Goal: Task Accomplishment & Management: Manage account settings

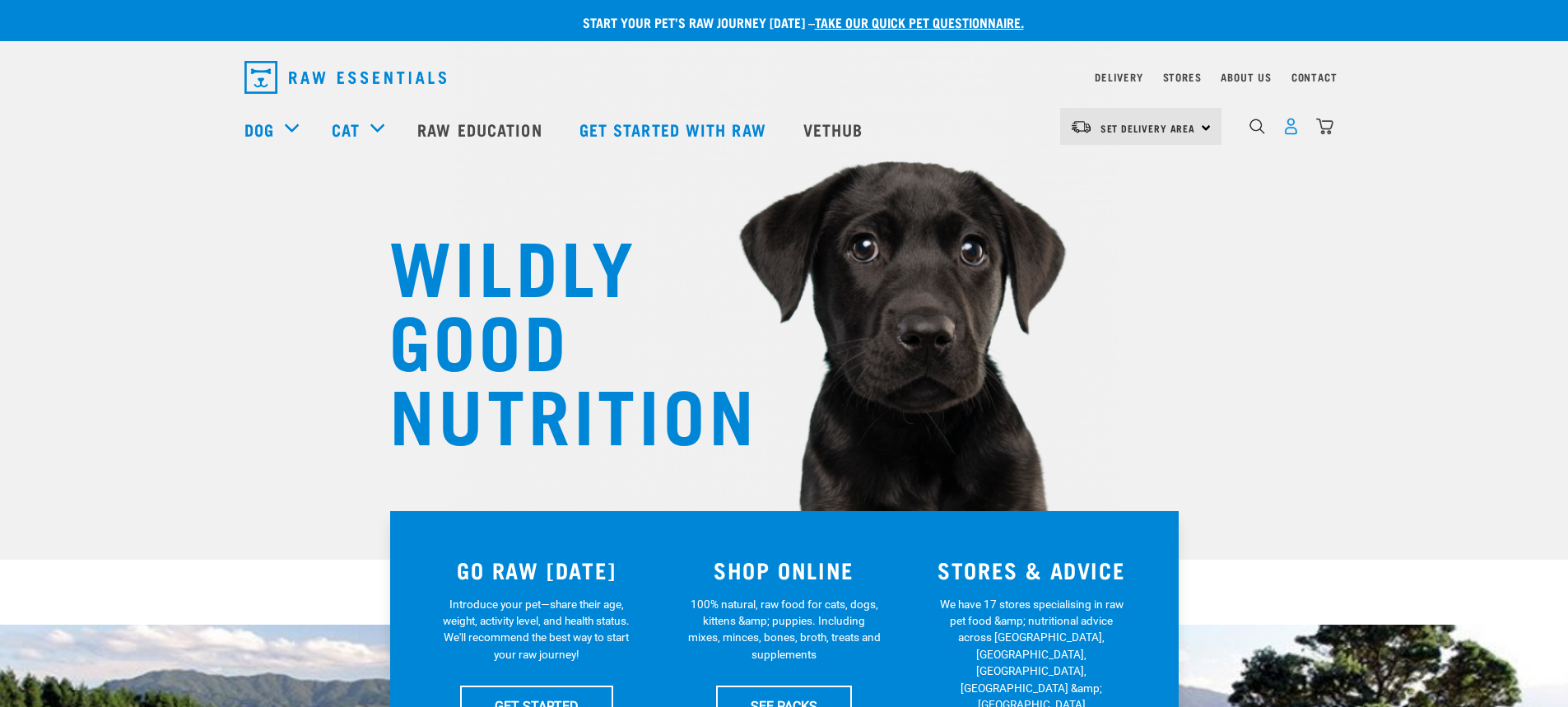
click at [1287, 132] on img "dropdown navigation" at bounding box center [1291, 126] width 17 height 17
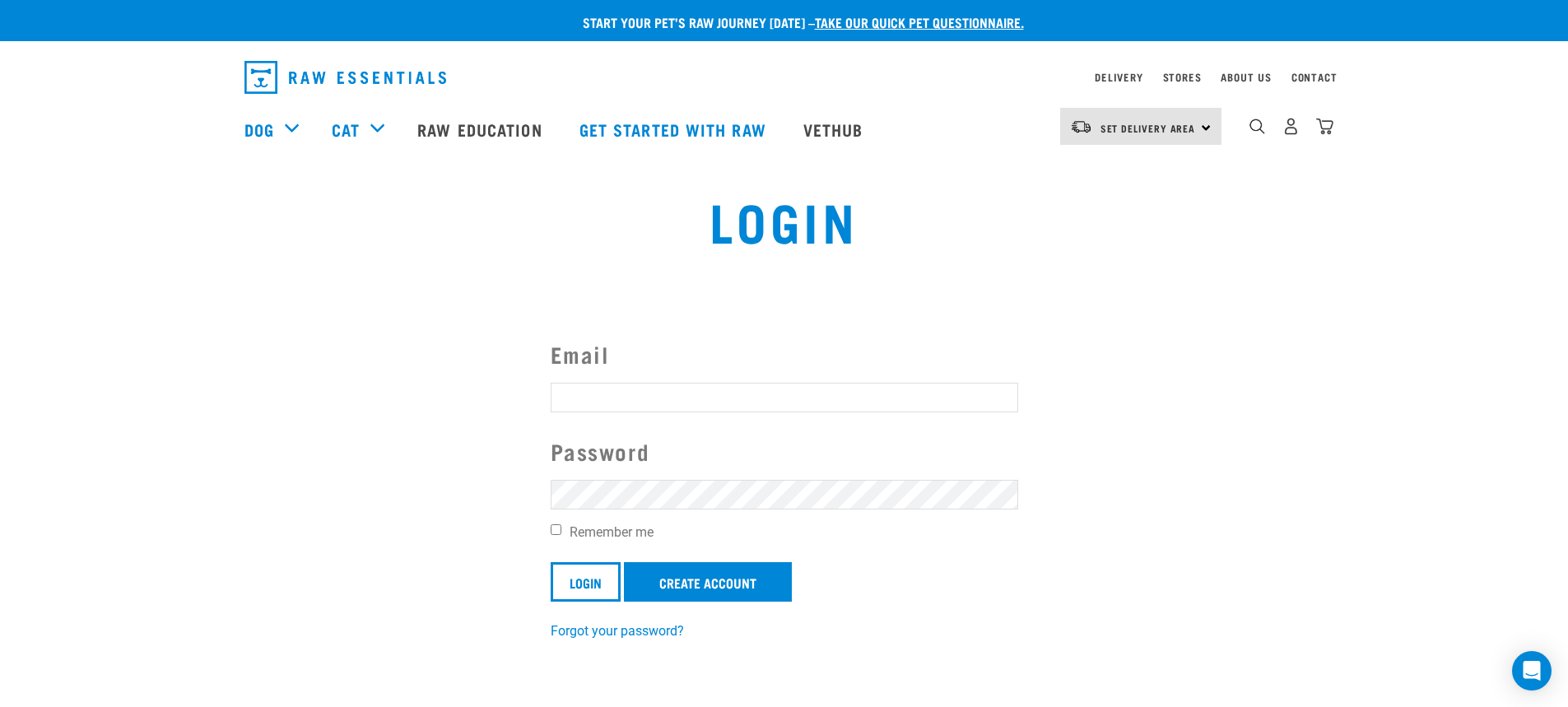
click at [933, 386] on input "Email" at bounding box center [784, 398] width 467 height 30
type input "daryan.jayde@gmail.com"
click at [556, 529] on input "Remember me" at bounding box center [556, 529] width 10 height 10
checkbox input "true"
click at [567, 569] on input "Login" at bounding box center [585, 582] width 70 height 40
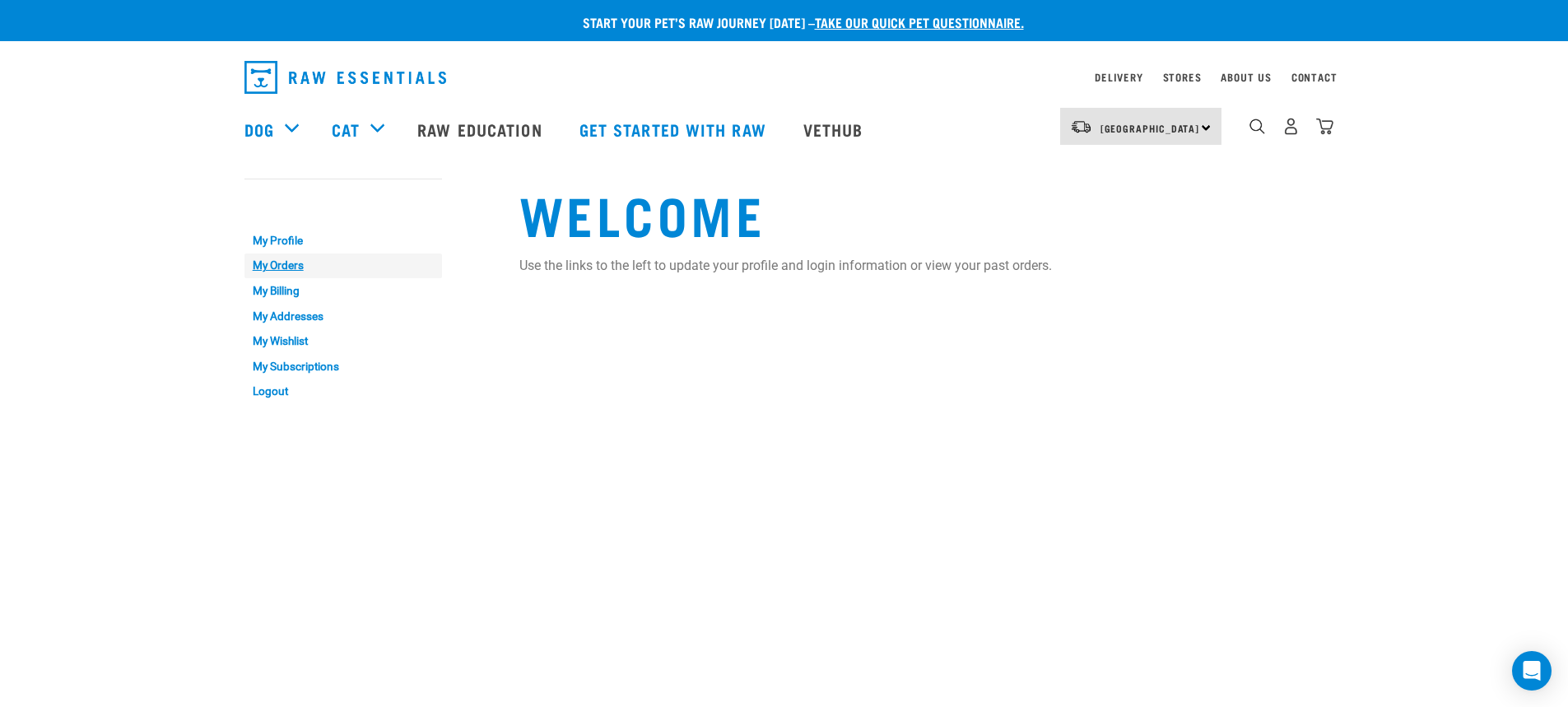
click at [287, 266] on link "My Orders" at bounding box center [343, 266] width 198 height 26
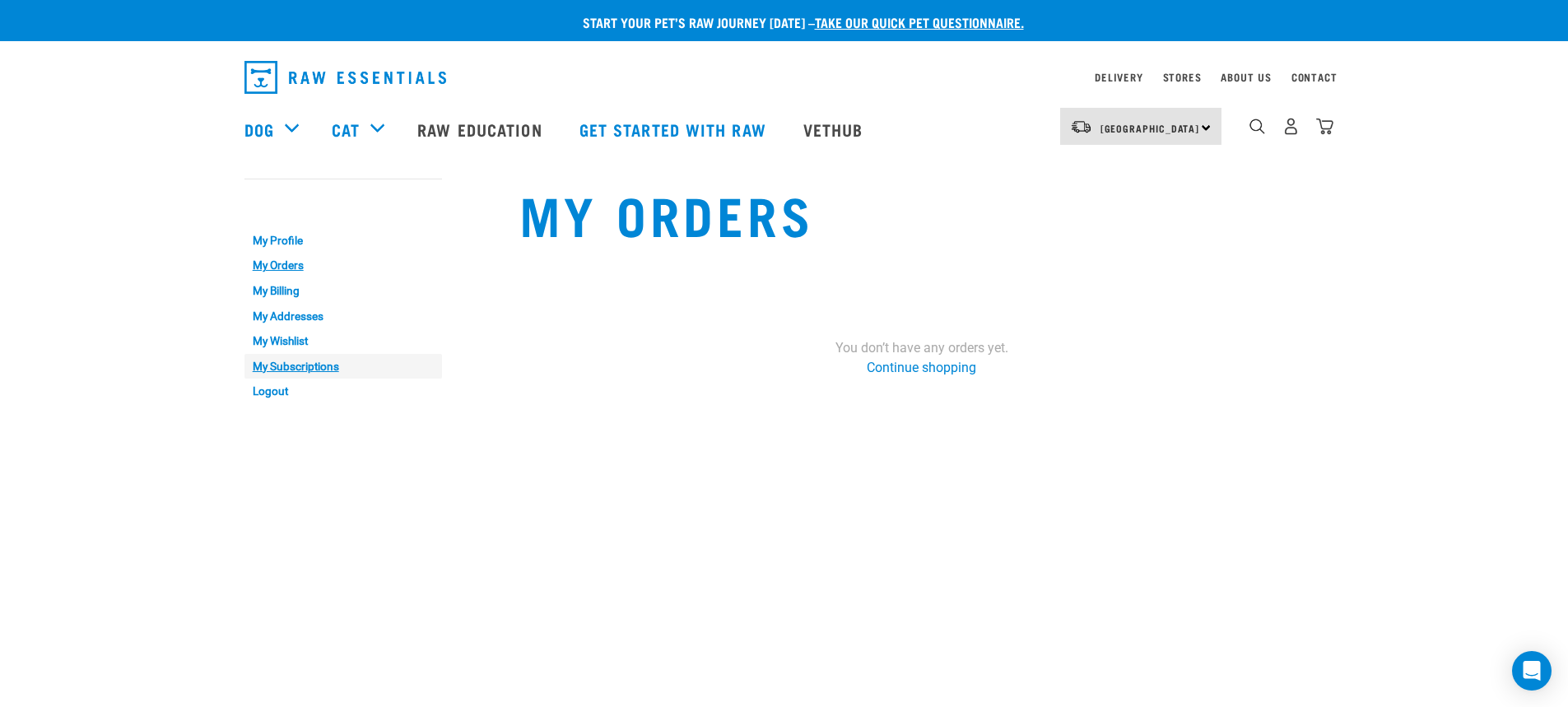
click at [282, 358] on link "My Subscriptions" at bounding box center [343, 367] width 198 height 26
click at [273, 241] on link "My Profile" at bounding box center [343, 241] width 198 height 26
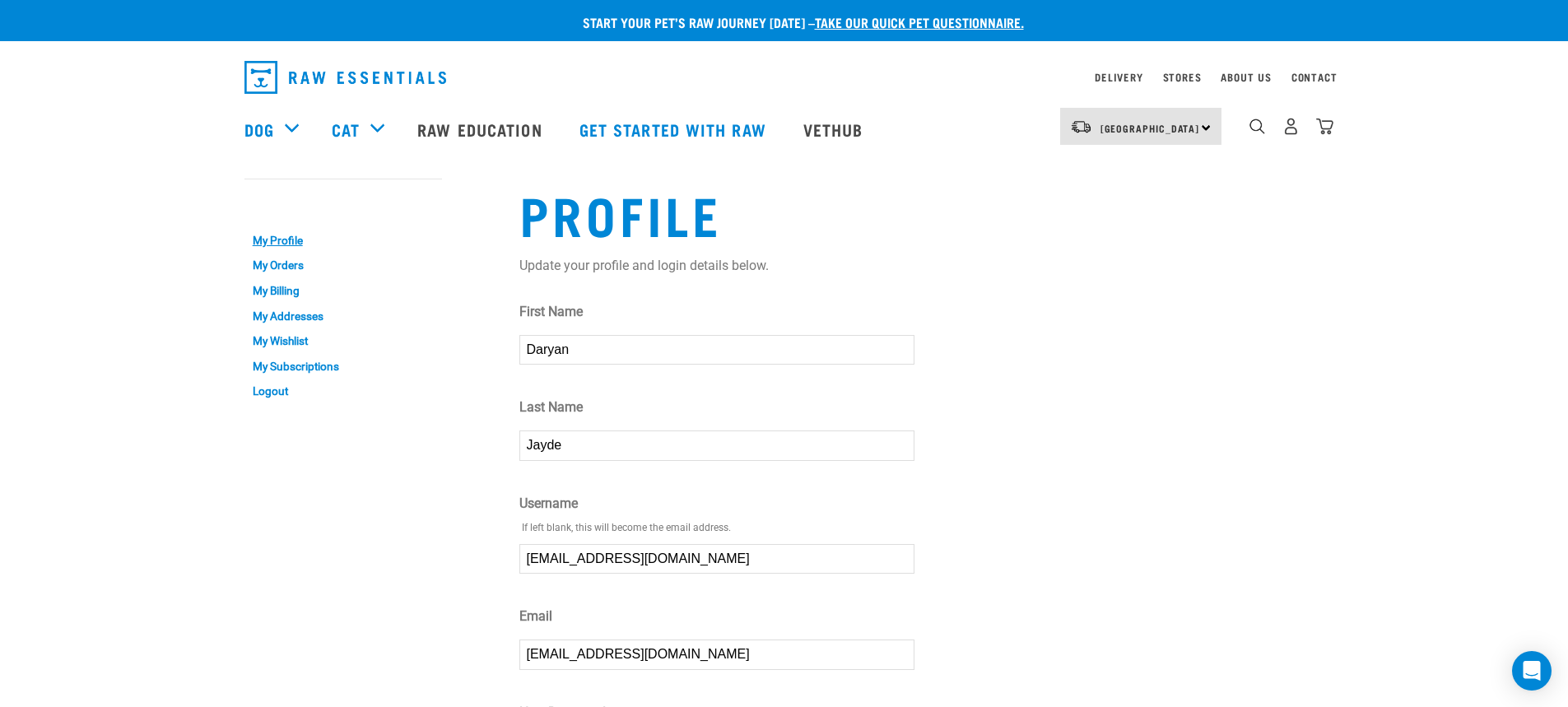
click at [1279, 127] on div "10" at bounding box center [1291, 126] width 85 height 37
click at [1288, 127] on img "dropdown navigation" at bounding box center [1291, 126] width 17 height 17
click at [273, 383] on link "Logout" at bounding box center [343, 392] width 198 height 26
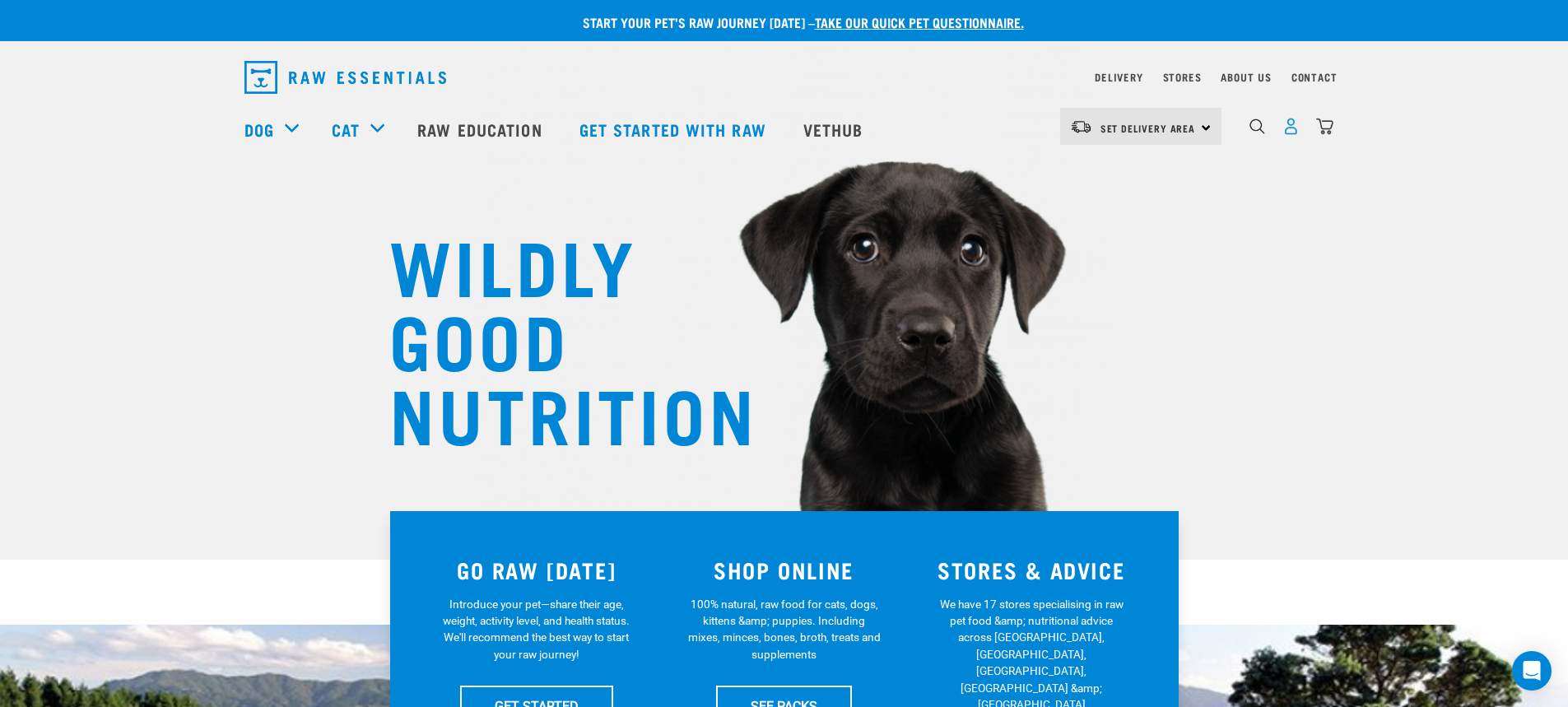
click at [1289, 135] on img "dropdown navigation" at bounding box center [1291, 126] width 17 height 17
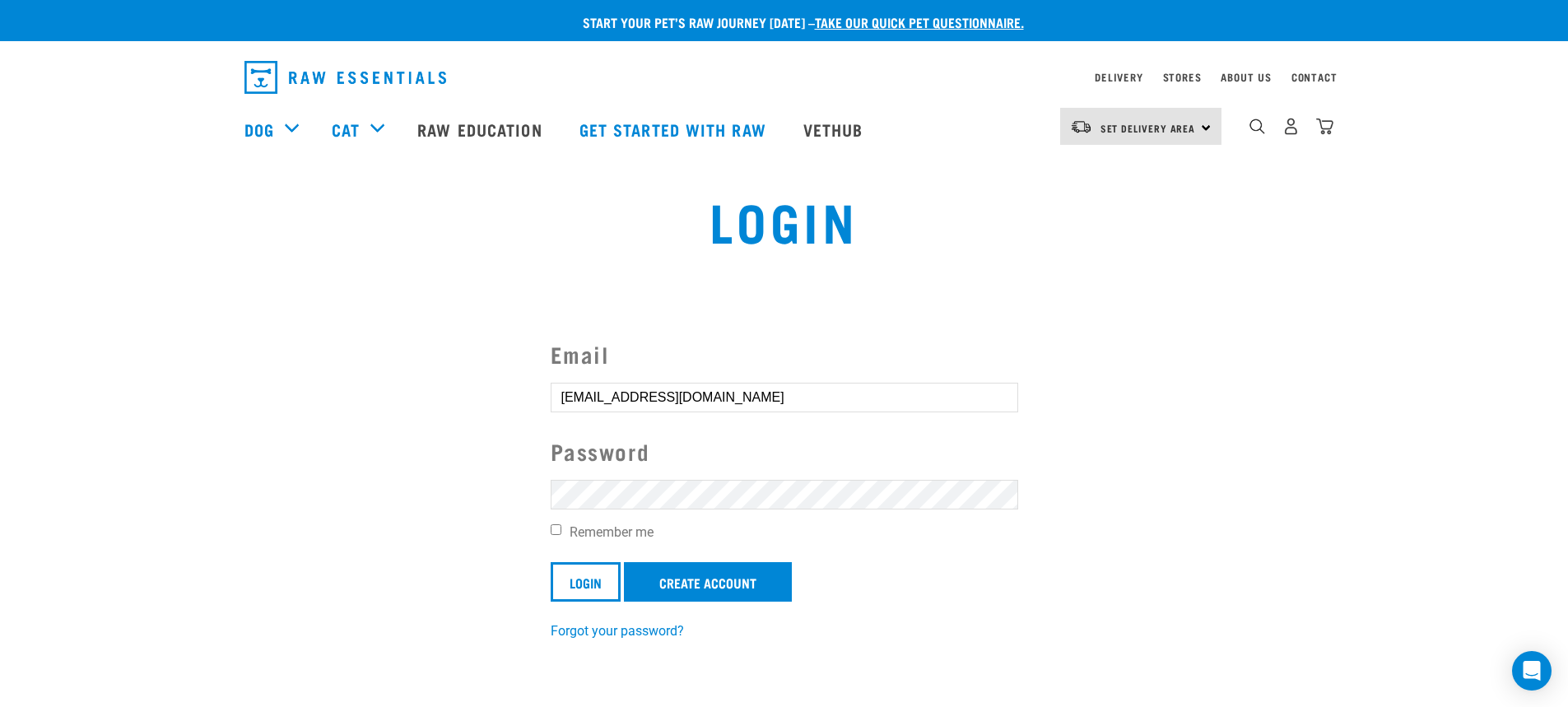
drag, startPoint x: 759, startPoint y: 404, endPoint x: 490, endPoint y: 407, distance: 269.0
click at [490, 407] on section "Email [EMAIL_ADDRESS][DOMAIN_NAME] Password Remember me Login Create Account Fo…" at bounding box center [784, 478] width 1568 height 366
drag, startPoint x: 722, startPoint y: 392, endPoint x: 357, endPoint y: 405, distance: 365.2
click at [357, 405] on section "Email [EMAIL_ADDRESS][DOMAIN_NAME] Password Remember me Login Create Account Fo…" at bounding box center [784, 478] width 1568 height 366
type input "[EMAIL_ADDRESS][DOMAIN_NAME]"
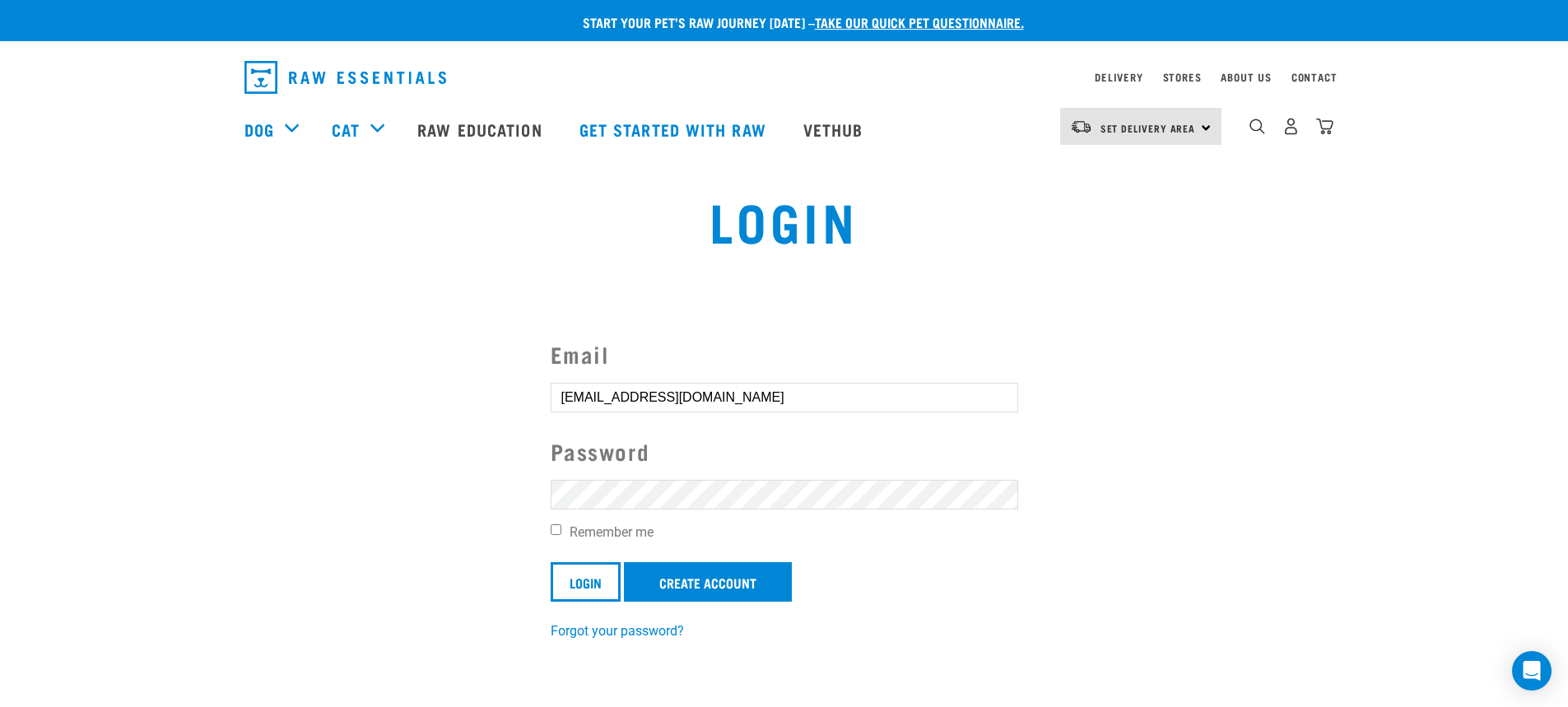
click at [550, 563] on input "Login" at bounding box center [585, 582] width 70 height 40
click at [0, 485] on article "Invalid username or password." at bounding box center [0, 353] width 0 height 707
click at [38, 323] on button "delete" at bounding box center [29, 314] width 16 height 16
